Goal: Transaction & Acquisition: Book appointment/travel/reservation

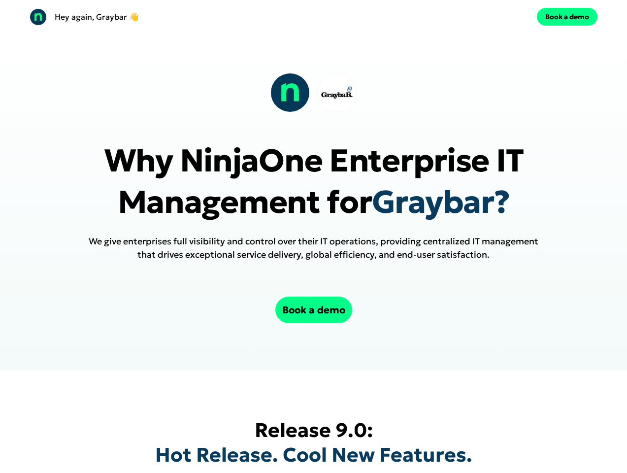
click at [313, 17] on div "Hey again, [PERSON_NAME] 👋 Book a demo" at bounding box center [313, 17] width 627 height 34
click at [169, 17] on div "Hey again, Graybar 👋" at bounding box center [170, 16] width 280 height 17
click at [458, 17] on div "Book a demo" at bounding box center [458, 17] width 280 height 18
click at [567, 17] on button "Book a demo" at bounding box center [567, 17] width 61 height 18
click at [313, 93] on div at bounding box center [313, 92] width 86 height 39
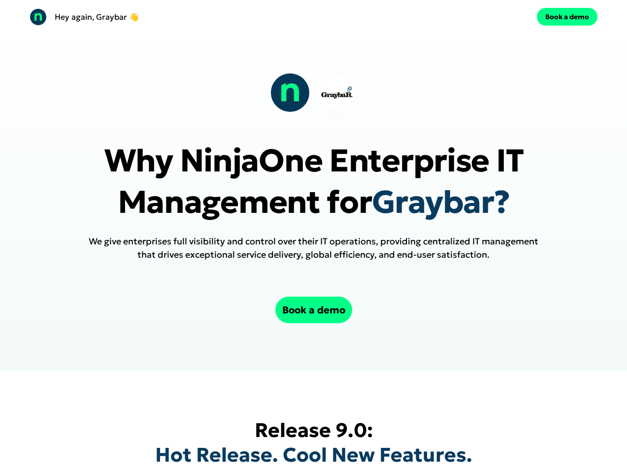
click at [313, 201] on p "Why NinjaOne Enterprise IT Management for Graybar?" at bounding box center [313, 181] width 529 height 83
